Goal: Find specific page/section: Locate a particular part of the current website

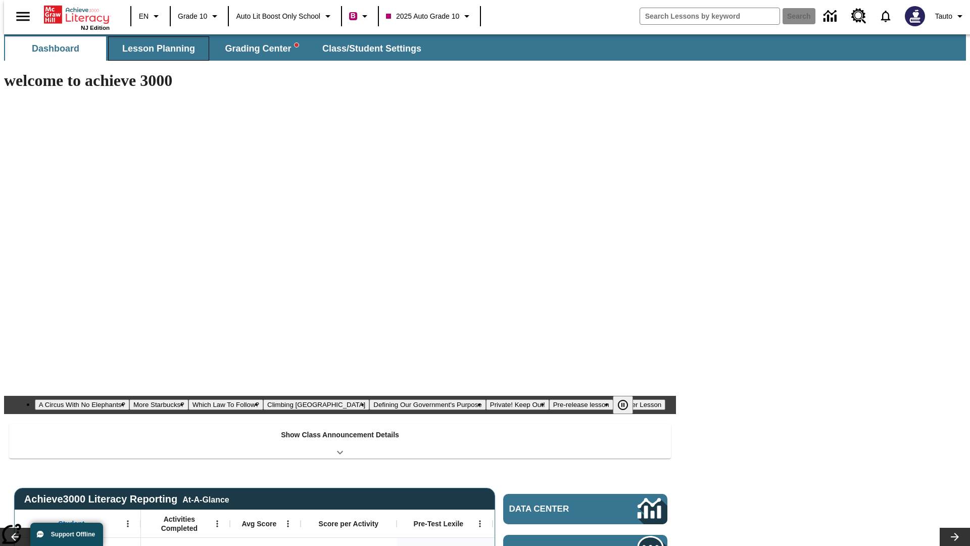
click at [155, 49] on span "Lesson Planning" at bounding box center [158, 49] width 73 height 12
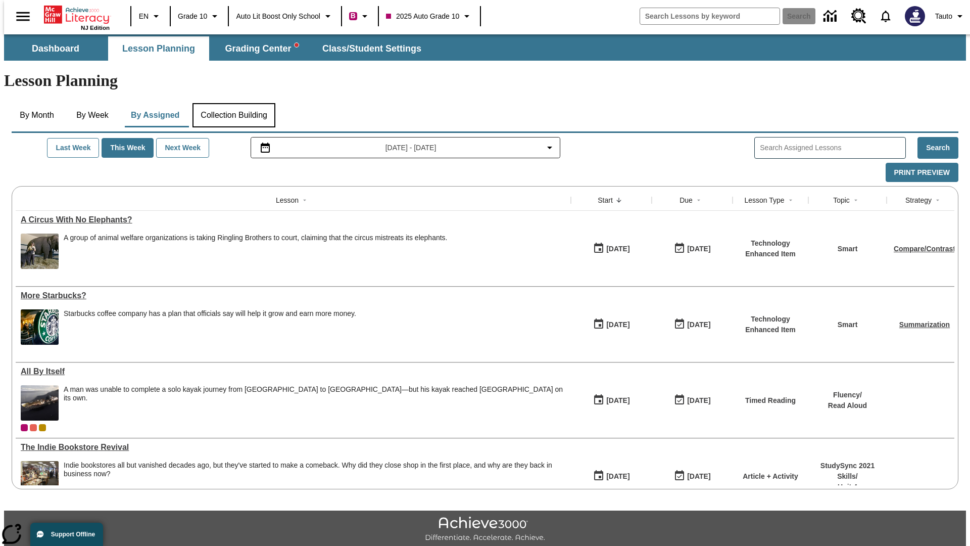
click at [233, 103] on button "Collection Building" at bounding box center [234, 115] width 83 height 24
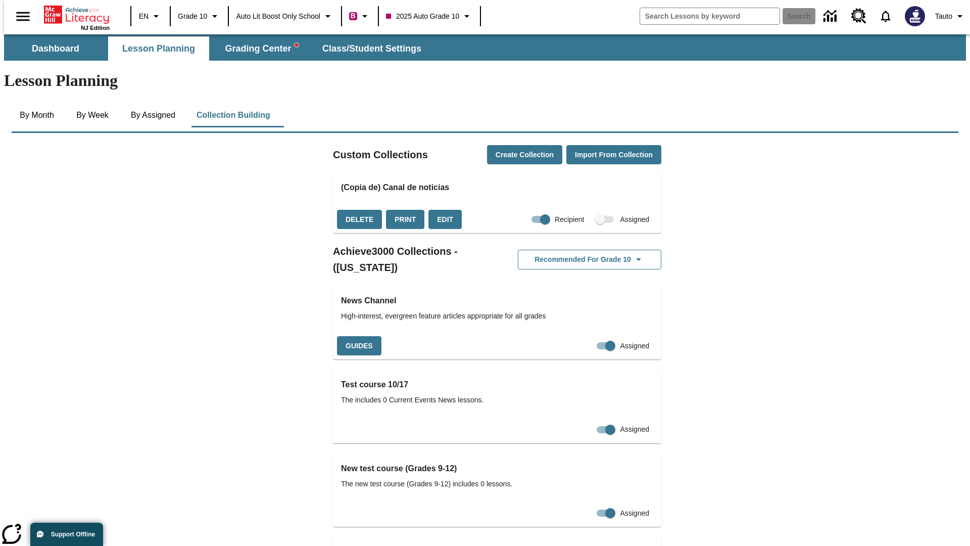
checkbox input "true"
